Goal: Communication & Community: Share content

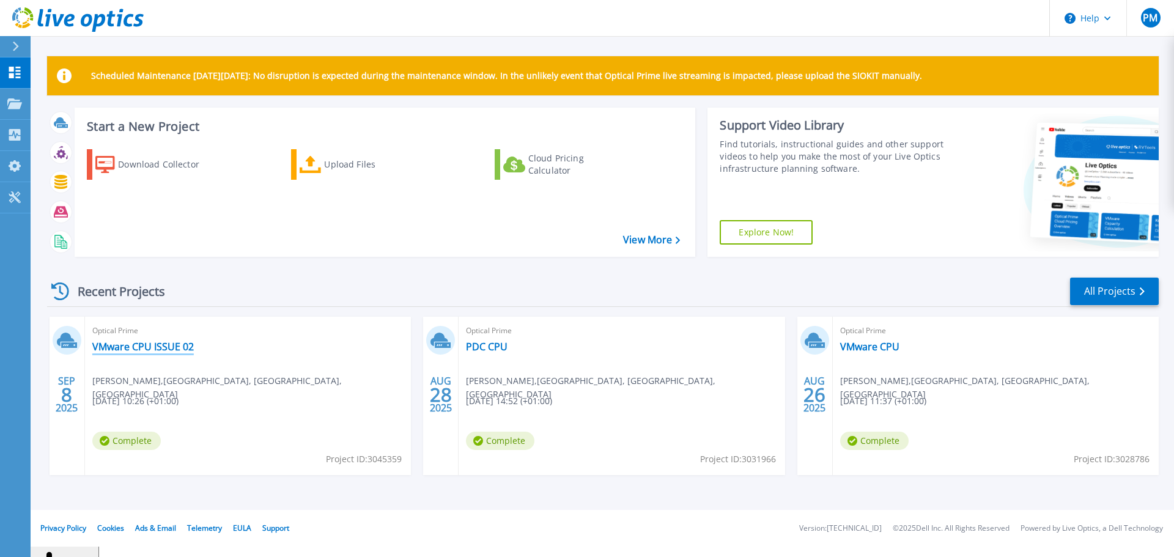
click at [132, 341] on link "VMware CPU ISSUE 02" at bounding box center [142, 347] width 101 height 12
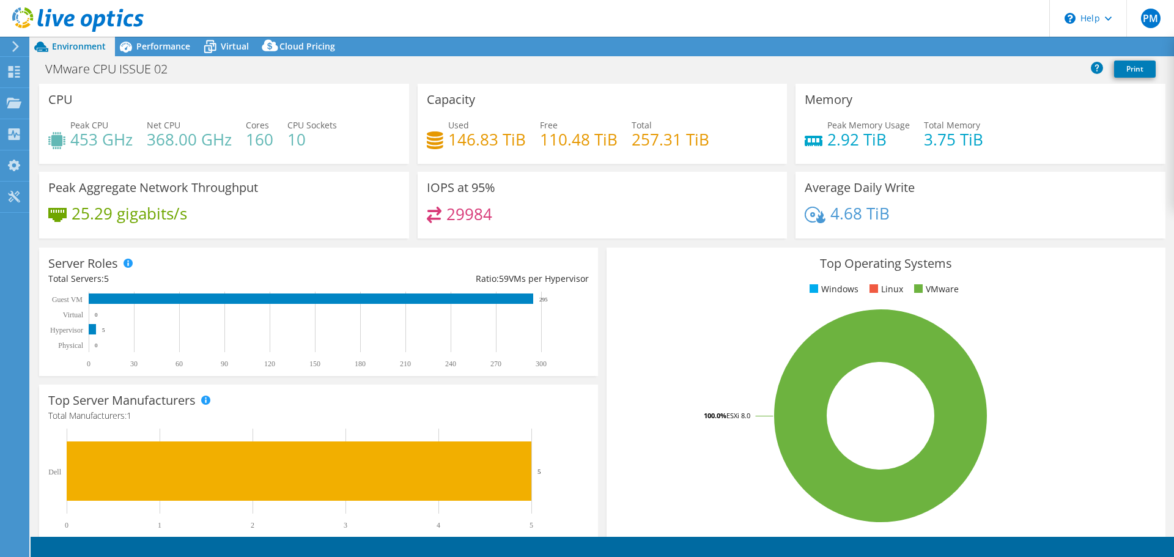
select select "USD"
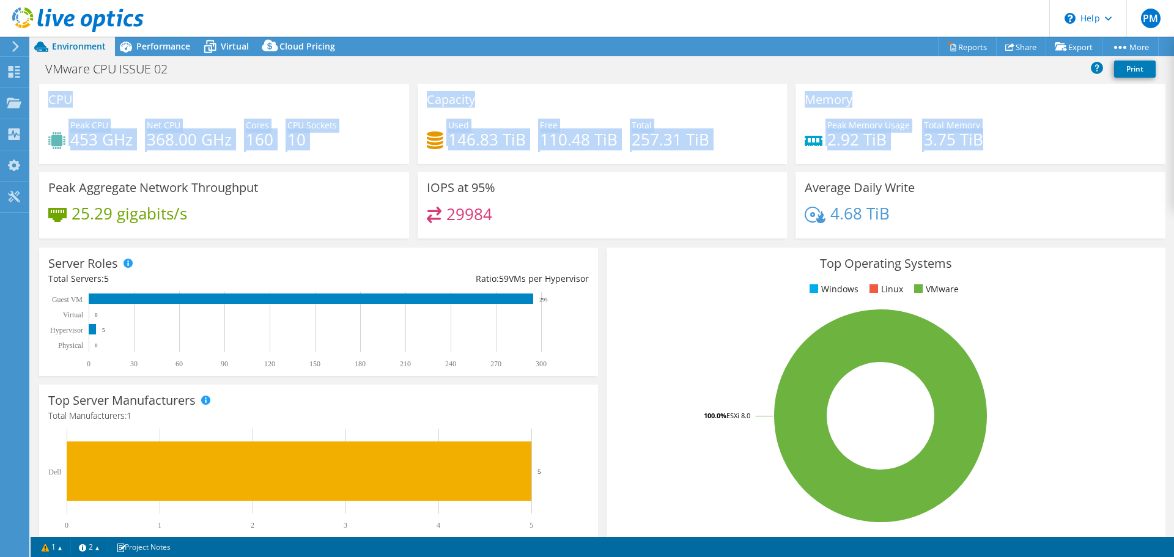
drag, startPoint x: 1160, startPoint y: 147, endPoint x: 1173, endPoint y: 246, distance: 99.3
type textarea "CPU Peak CPU 453 GHz Net CPU 368.00 GHz Cores 160 CPU Sockets 10 Capacity Used …"
click at [1173, 246] on div "CPU Peak CPU 453 GHz Net CPU 368.00 GHz Cores 160 CPU Sockets 10 Capacity Used …" at bounding box center [602, 310] width 1143 height 453
click at [1017, 50] on link "Share" at bounding box center [1021, 46] width 50 height 19
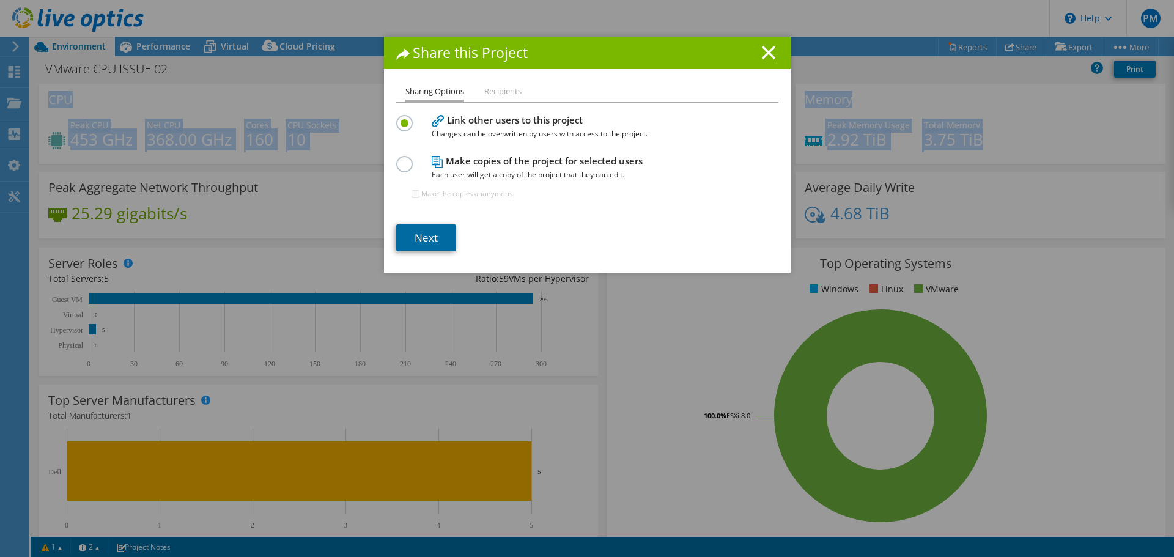
click at [438, 236] on link "Next" at bounding box center [426, 237] width 60 height 27
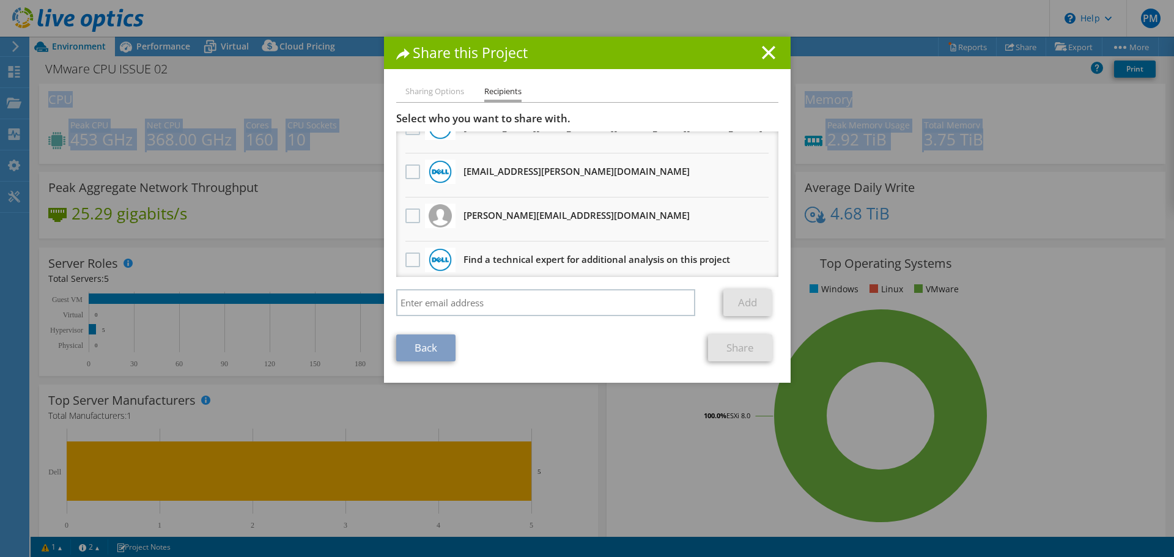
scroll to position [75, 0]
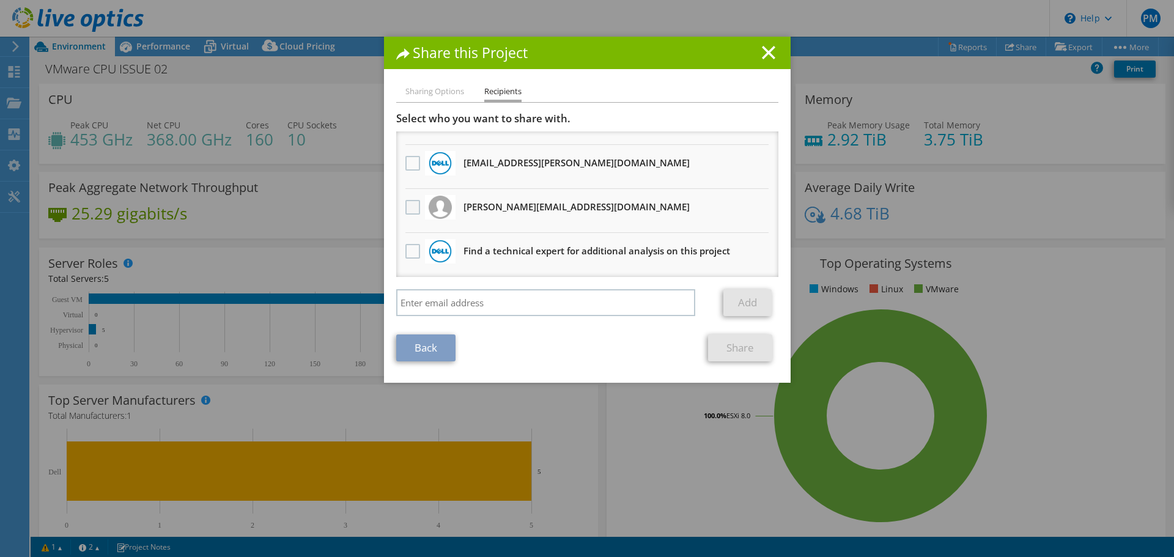
click at [411, 207] on label at bounding box center [414, 207] width 18 height 15
click at [0, 0] on input "checkbox" at bounding box center [0, 0] width 0 height 0
click at [748, 348] on link "Share" at bounding box center [740, 347] width 64 height 27
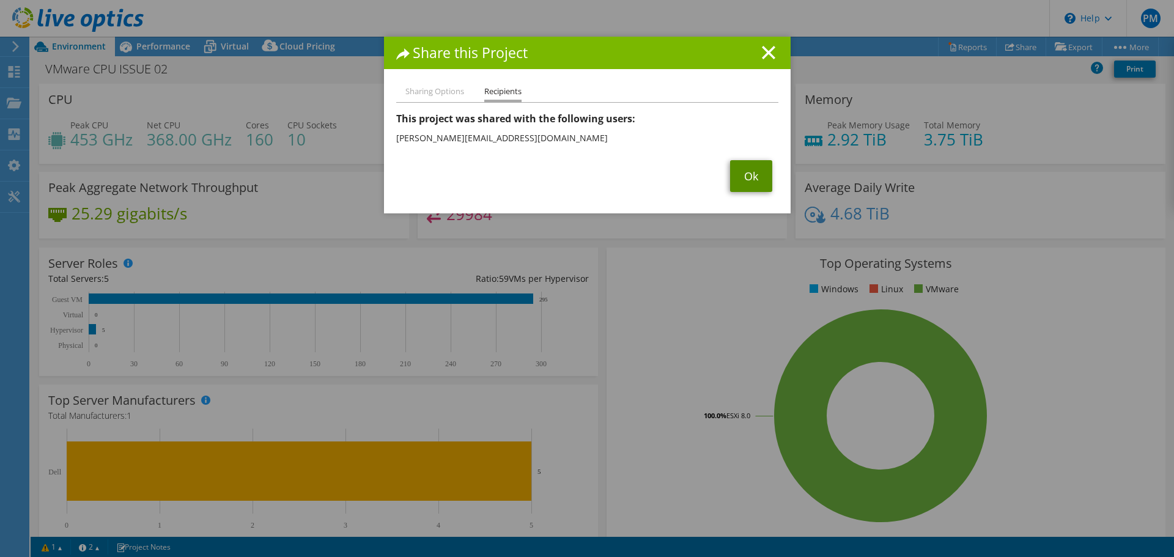
click at [741, 174] on link "Ok" at bounding box center [751, 176] width 42 height 32
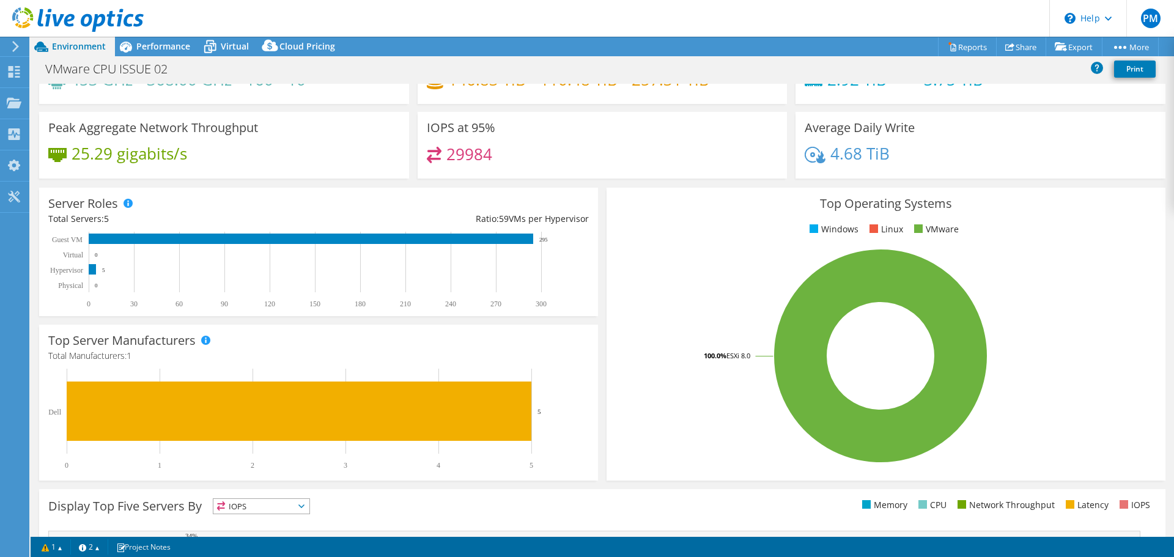
scroll to position [0, 0]
